Goal: Entertainment & Leisure: Consume media (video, audio)

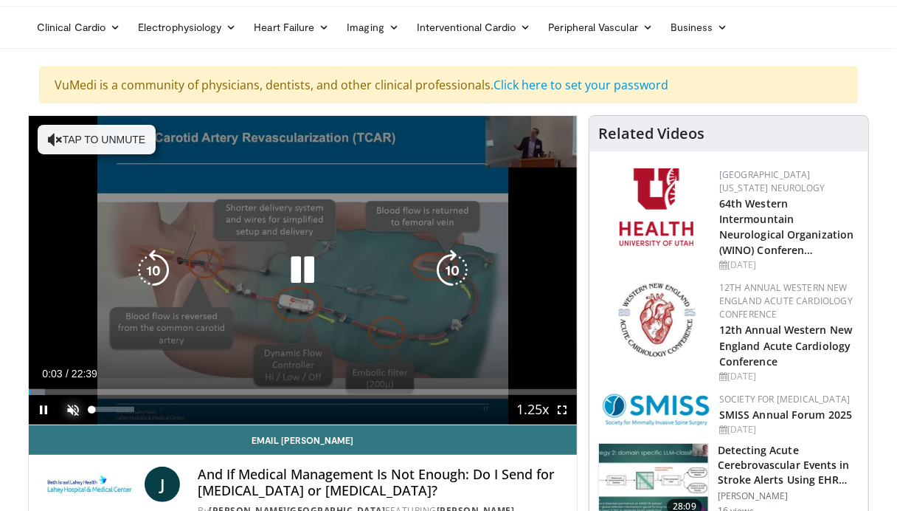
click at [72, 410] on span "Video Player" at bounding box center [73, 410] width 30 height 30
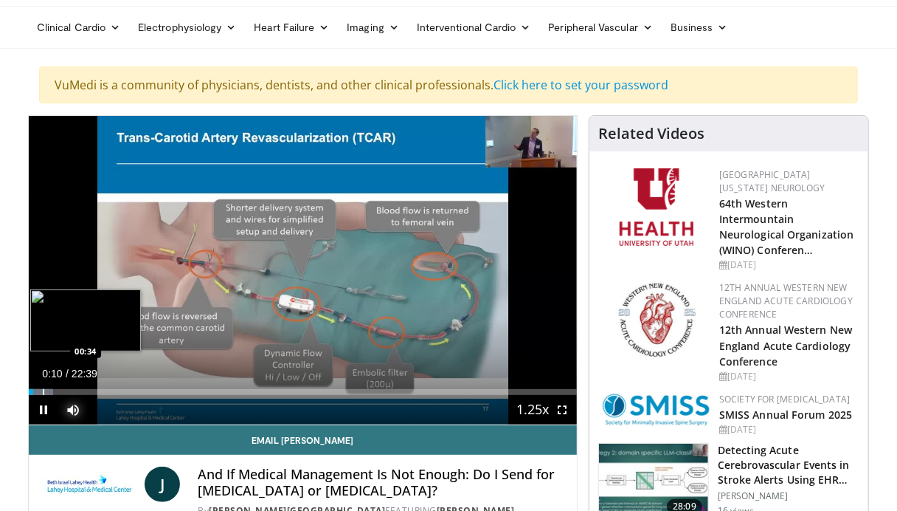
click at [44, 386] on div "Loaded : 4.38% 00:10 00:34" at bounding box center [303, 388] width 548 height 14
click at [60, 389] on div "Loaded : 7.30% 00:37 01:16" at bounding box center [303, 392] width 548 height 6
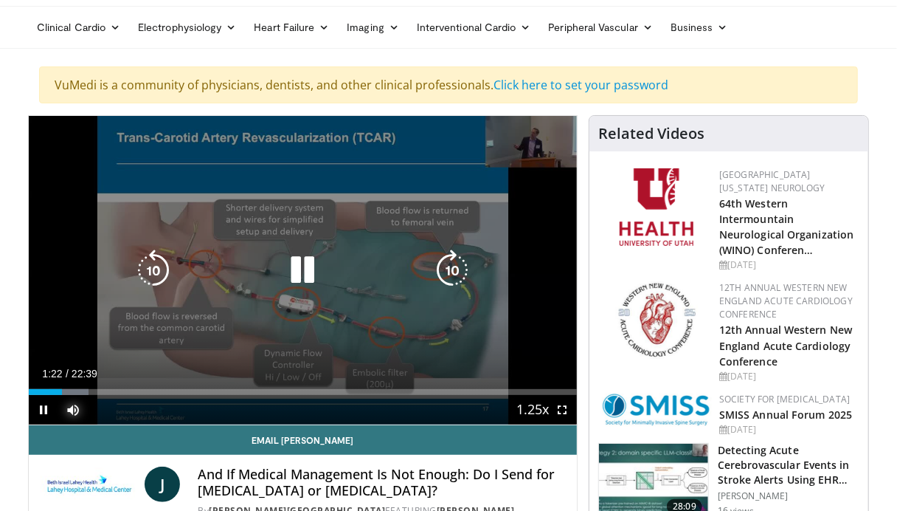
click at [78, 388] on div "Loaded : 10.95% 01:22 02:04" at bounding box center [303, 388] width 548 height 14
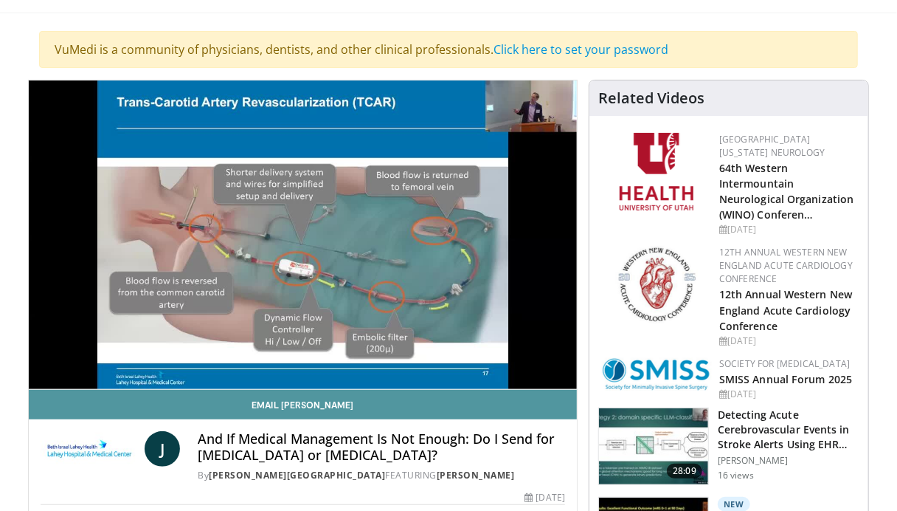
scroll to position [83, 0]
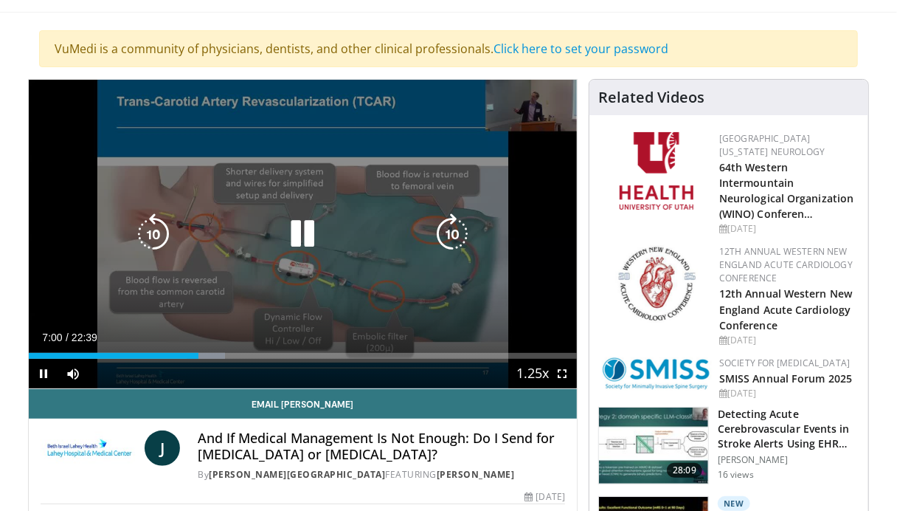
click at [455, 233] on icon "Video Player" at bounding box center [452, 233] width 41 height 41
